Goal: Transaction & Acquisition: Download file/media

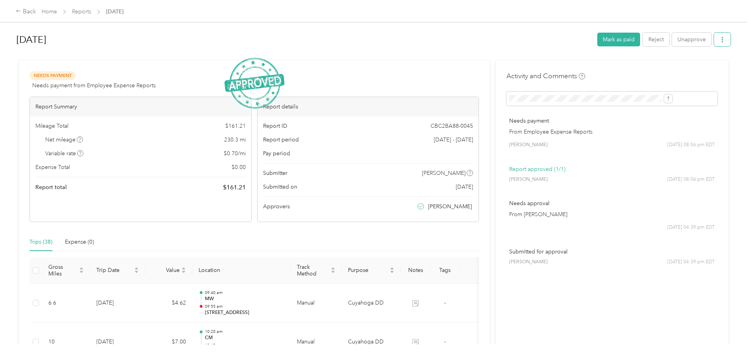
click at [720, 39] on icon "button" at bounding box center [723, 40] width 6 height 6
click at [644, 65] on span "Download" at bounding box center [636, 69] width 26 height 8
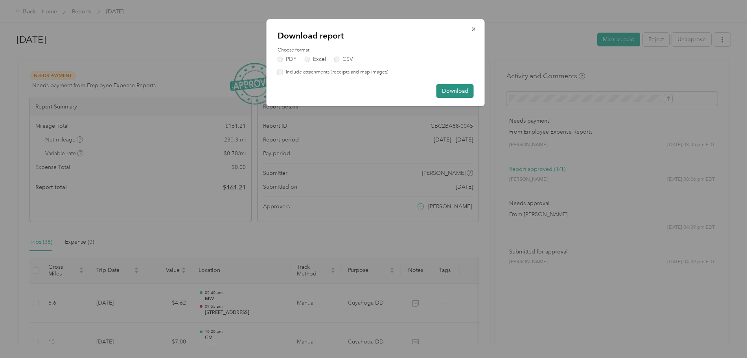
click at [463, 93] on button "Download" at bounding box center [455, 91] width 37 height 14
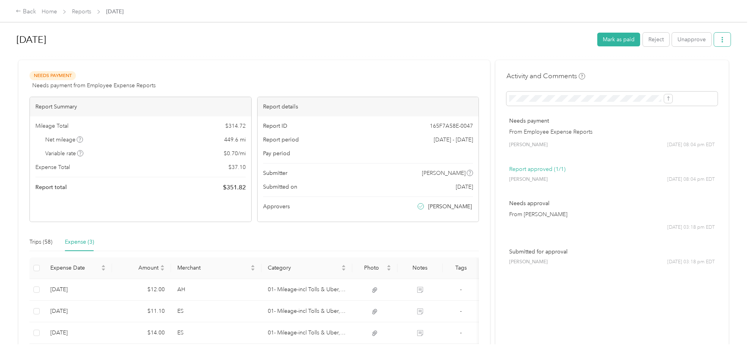
click at [714, 37] on button "button" at bounding box center [722, 40] width 17 height 14
click at [648, 65] on span "Download" at bounding box center [636, 69] width 26 height 8
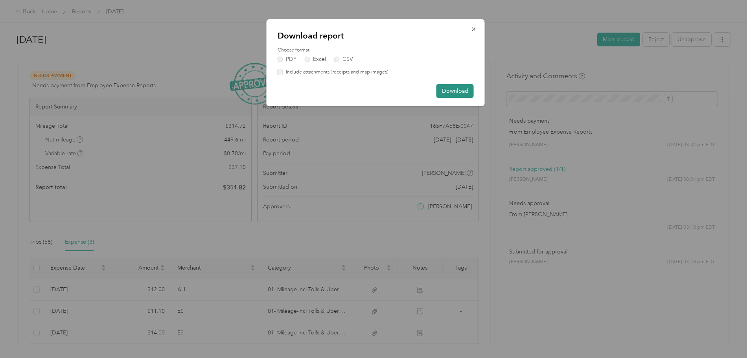
click at [455, 91] on button "Download" at bounding box center [455, 91] width 37 height 14
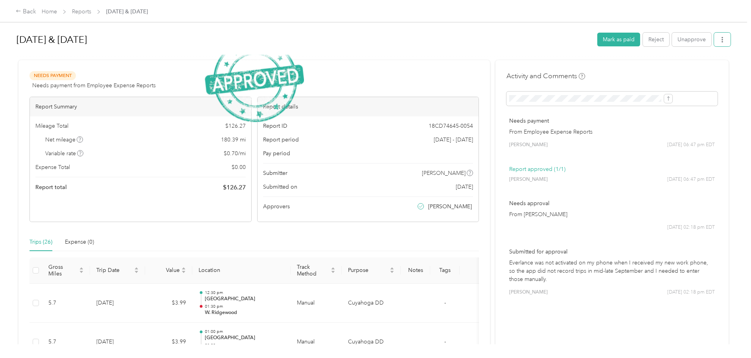
click at [714, 37] on button "button" at bounding box center [722, 40] width 17 height 14
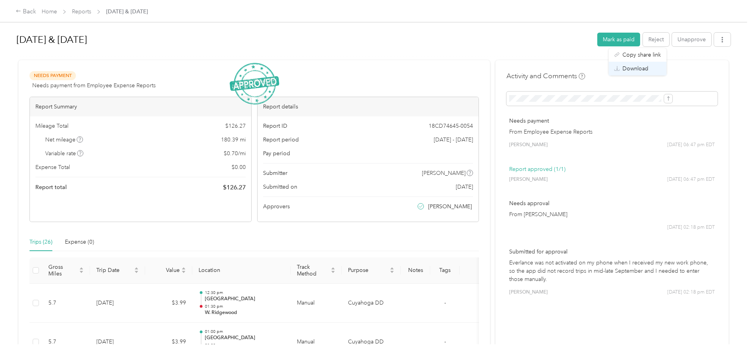
click at [638, 68] on span "Download" at bounding box center [636, 69] width 26 height 8
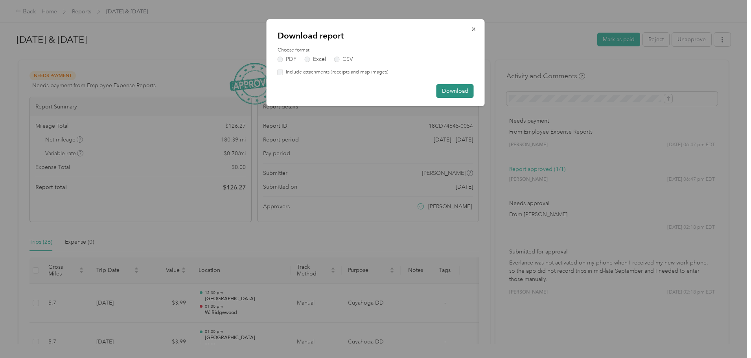
click at [446, 88] on button "Download" at bounding box center [455, 91] width 37 height 14
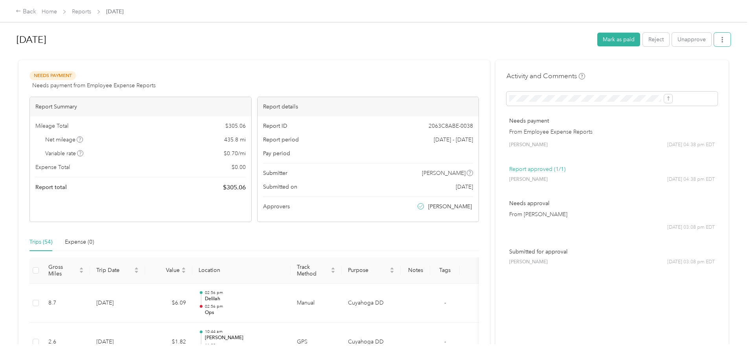
click at [720, 39] on icon "button" at bounding box center [723, 40] width 6 height 6
click at [659, 66] on div "Download" at bounding box center [637, 69] width 47 height 8
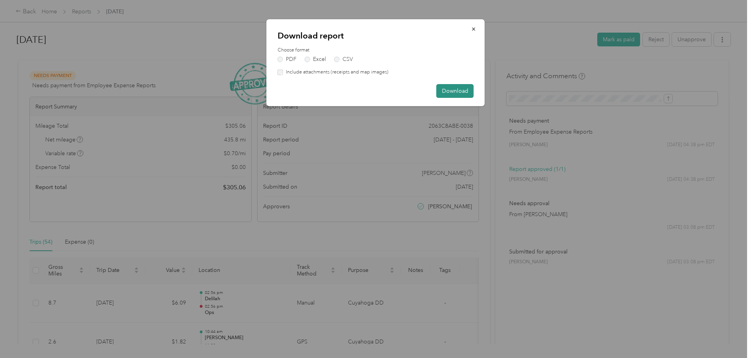
click at [460, 92] on button "Download" at bounding box center [455, 91] width 37 height 14
